Goal: Transaction & Acquisition: Subscribe to service/newsletter

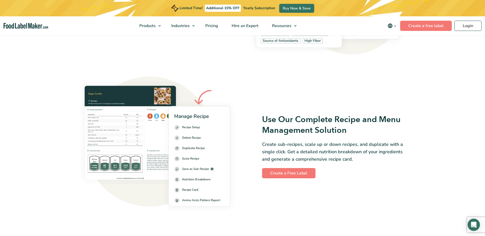
scroll to position [691, 0]
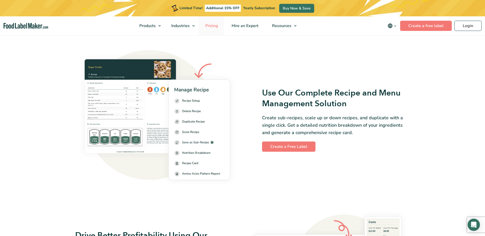
click at [216, 27] on span "Pricing" at bounding box center [211, 26] width 15 height 6
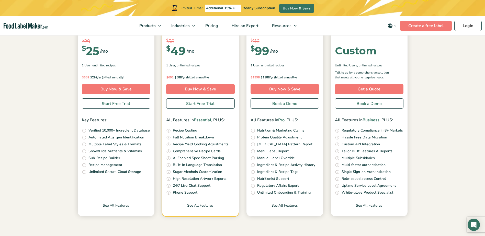
scroll to position [128, 0]
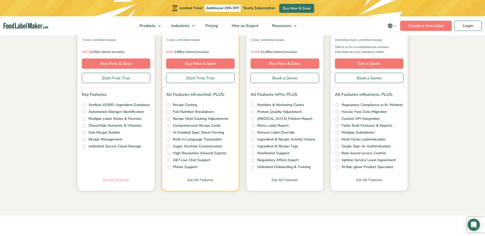
click at [121, 179] on link "See All Features" at bounding box center [116, 185] width 77 height 14
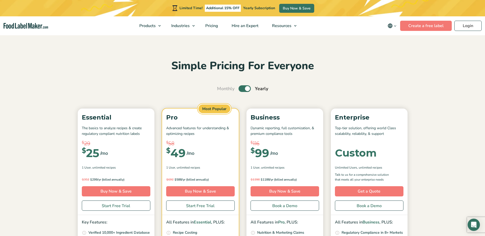
click at [249, 90] on label "Toggle" at bounding box center [245, 88] width 12 height 7
click at [222, 90] on input "Toggle" at bounding box center [219, 88] width 3 height 3
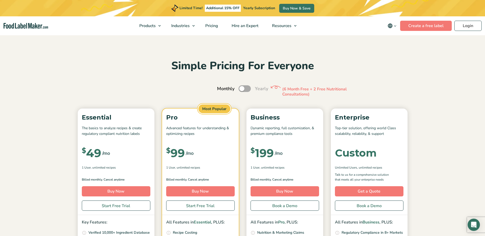
click at [249, 90] on label "Toggle" at bounding box center [245, 88] width 12 height 7
click at [222, 90] on input "Toggle" at bounding box center [219, 88] width 3 height 3
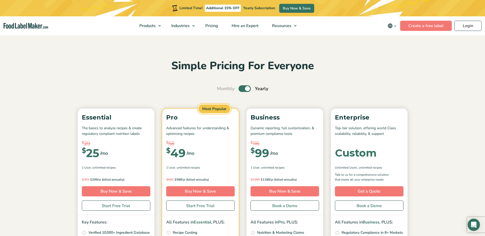
click at [249, 90] on label "Toggle" at bounding box center [245, 88] width 12 height 7
click at [222, 90] on input "Toggle" at bounding box center [219, 88] width 3 height 3
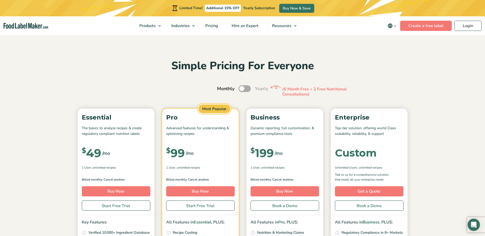
click at [249, 90] on label "Toggle" at bounding box center [245, 88] width 12 height 7
click at [222, 90] on input "Toggle" at bounding box center [219, 88] width 3 height 3
checkbox input "true"
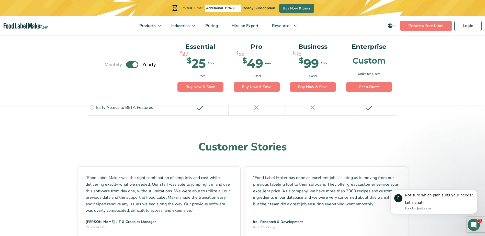
scroll to position [1279, 0]
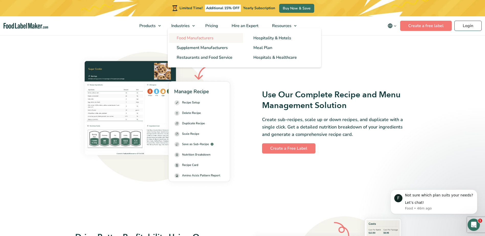
click at [188, 36] on span "Food Manufacturers" at bounding box center [195, 38] width 37 height 6
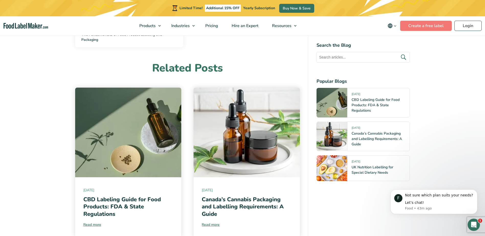
scroll to position [2354, 0]
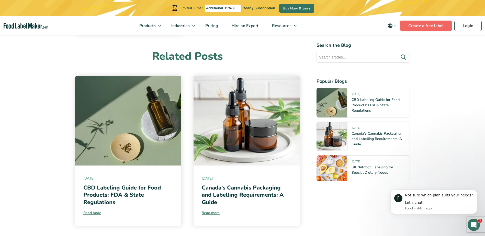
click at [434, 26] on link "Create a free label" at bounding box center [426, 26] width 52 height 10
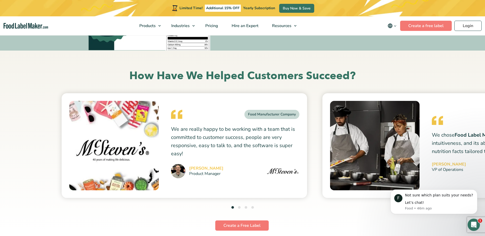
scroll to position [1816, 0]
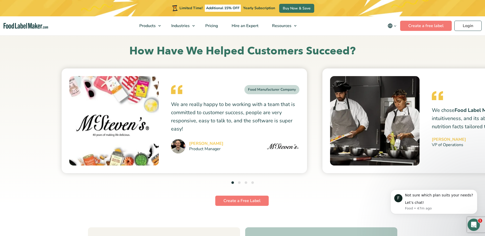
click at [24, 110] on section "How Have We Helped Customers Succeed? Food Manufacturer Company Founder" at bounding box center [242, 116] width 485 height 181
